Goal: Information Seeking & Learning: Learn about a topic

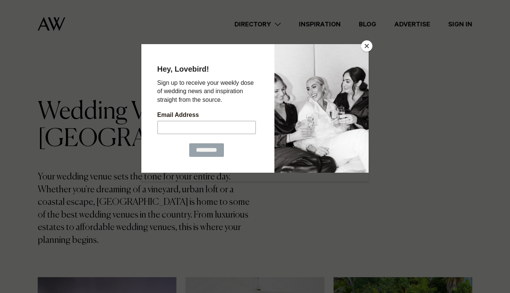
click at [368, 51] on div at bounding box center [321, 108] width 94 height 128
click at [370, 47] on button "Close" at bounding box center [366, 45] width 11 height 11
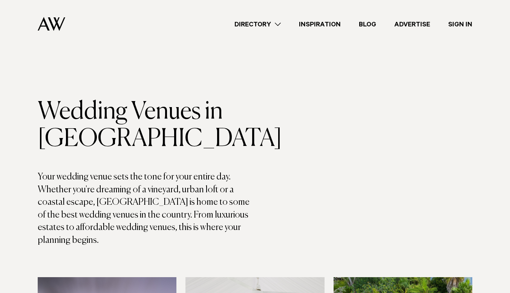
drag, startPoint x: 44, startPoint y: 161, endPoint x: 5, endPoint y: 214, distance: 66.5
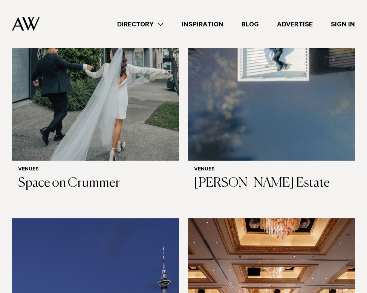
scroll to position [2020, 0]
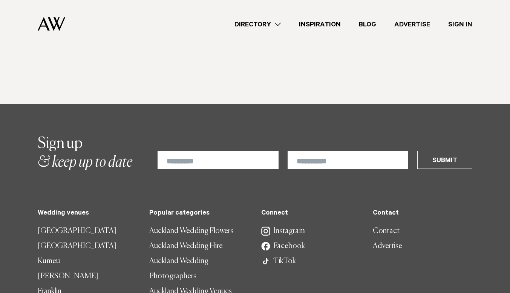
scroll to position [4237, 0]
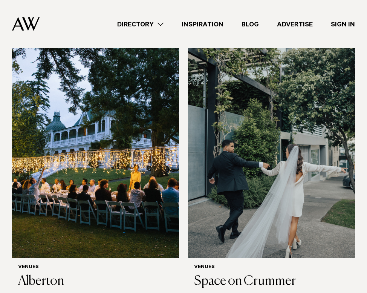
scroll to position [1370, 0]
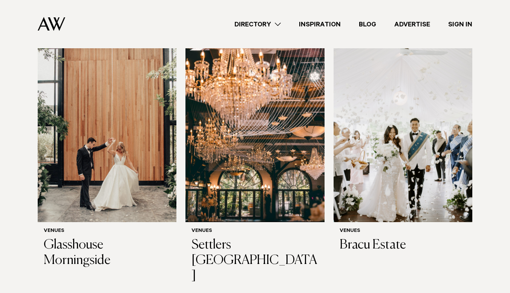
scroll to position [485, 0]
click at [424, 180] on img at bounding box center [402, 129] width 139 height 186
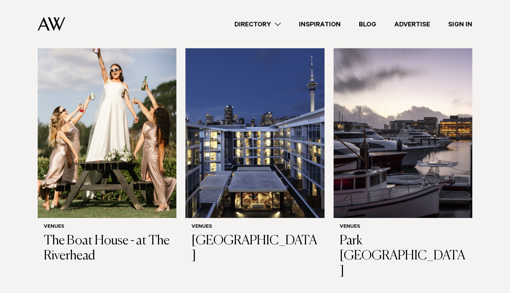
scroll to position [765, 0]
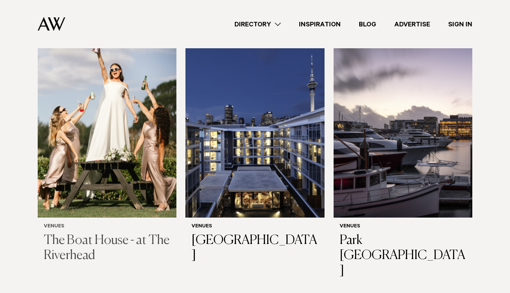
click at [100, 147] on img at bounding box center [107, 124] width 139 height 186
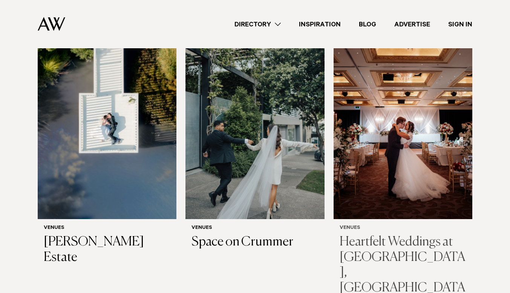
scroll to position [1037, 0]
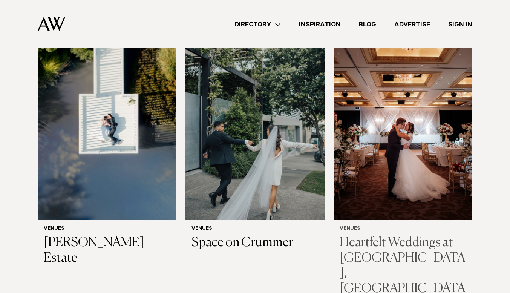
click at [419, 138] on img at bounding box center [402, 127] width 139 height 186
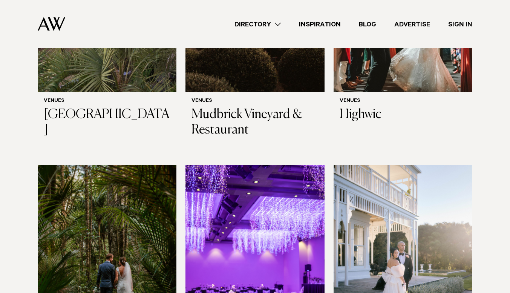
scroll to position [2021, 0]
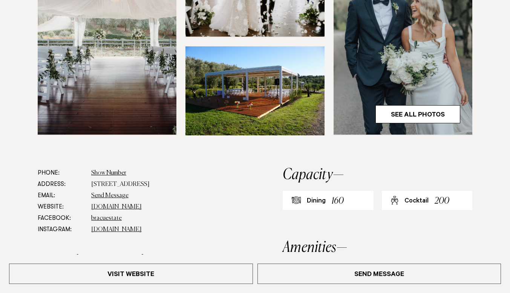
scroll to position [404, 0]
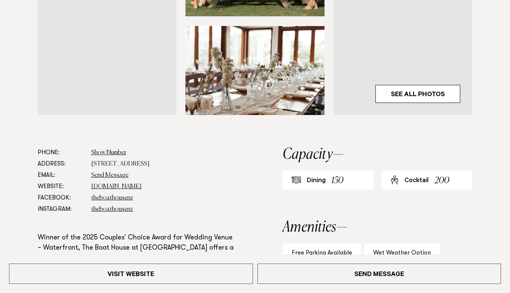
scroll to position [335, 0]
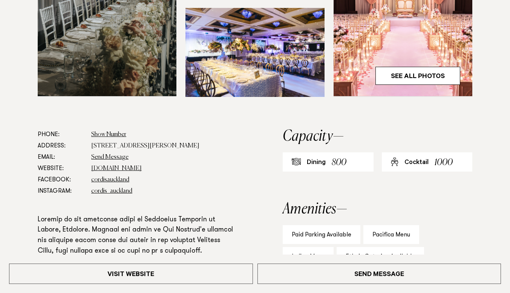
scroll to position [377, 0]
